Goal: Task Accomplishment & Management: Use online tool/utility

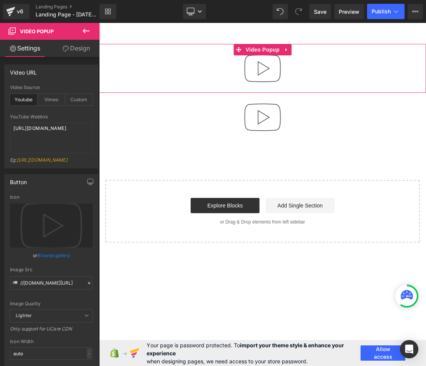
scroll to position [103, 0]
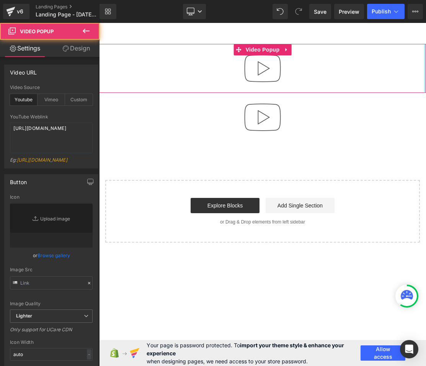
type input "//assets.gemcommerce.xyz/v6/editor/images/youtube-play-button.png"
drag, startPoint x: 425, startPoint y: 80, endPoint x: 597, endPoint y: 89, distance: 172.0
click at [425, 89] on html "Skip to content Submit Close search Home Catalog Video Popup Video Popup Select…" at bounding box center [262, 195] width 327 height 344
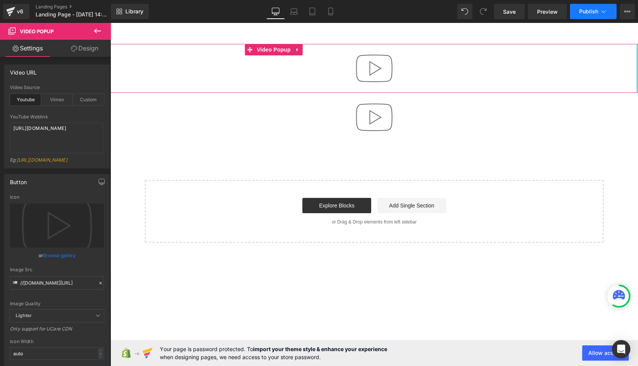
click at [425, 13] on span "Publish" at bounding box center [589, 11] width 19 height 6
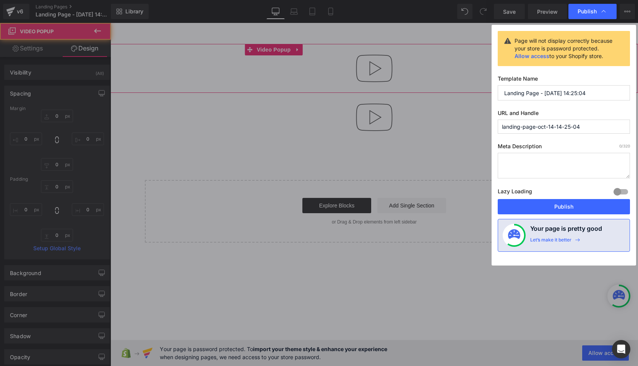
type input "0"
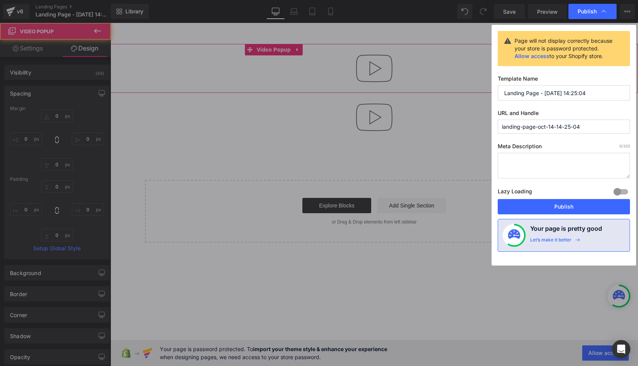
type input "0"
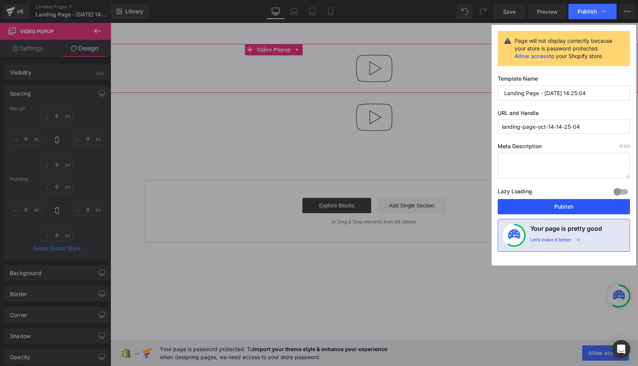
click at [425, 208] on button "Publish" at bounding box center [564, 206] width 132 height 15
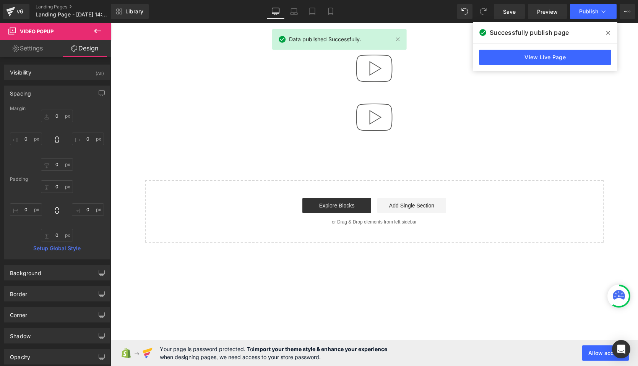
click at [425, 66] on div "View Live Page" at bounding box center [545, 58] width 145 height 28
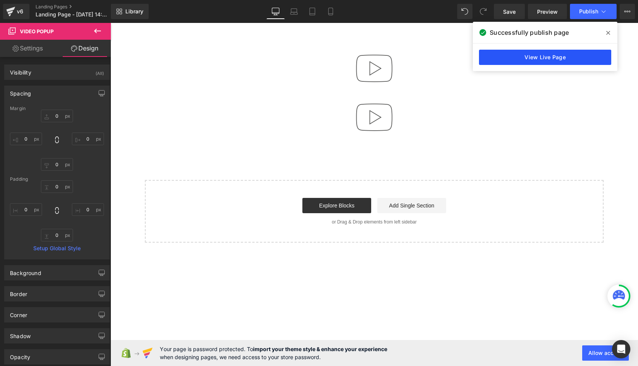
click at [425, 60] on link "View Live Page" at bounding box center [545, 57] width 132 height 15
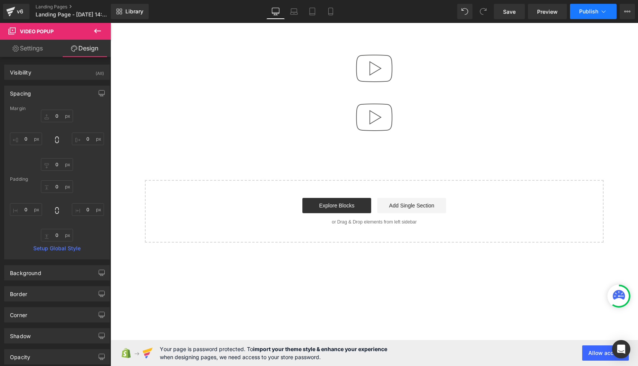
click at [425, 16] on button "Publish" at bounding box center [593, 11] width 47 height 15
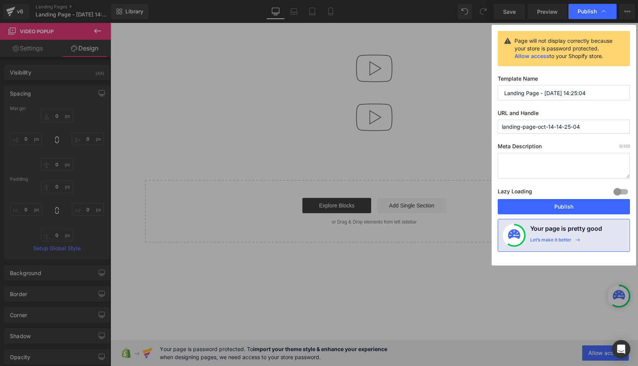
click at [425, 215] on div "Page will not display correctly because your store is password protected. Allow…" at bounding box center [564, 145] width 145 height 241
click at [425, 209] on button "Publish" at bounding box center [564, 206] width 132 height 15
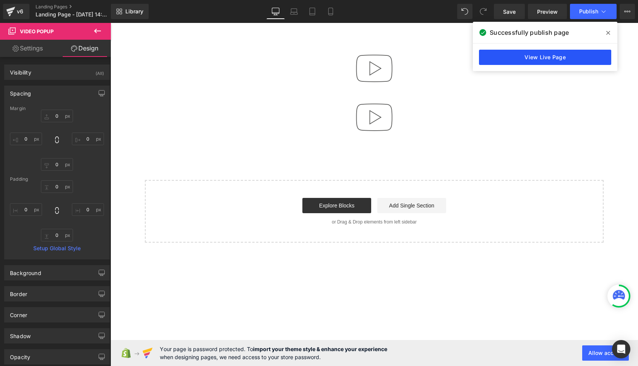
click at [425, 60] on link "View Live Page" at bounding box center [545, 57] width 132 height 15
